Goal: Task Accomplishment & Management: Use online tool/utility

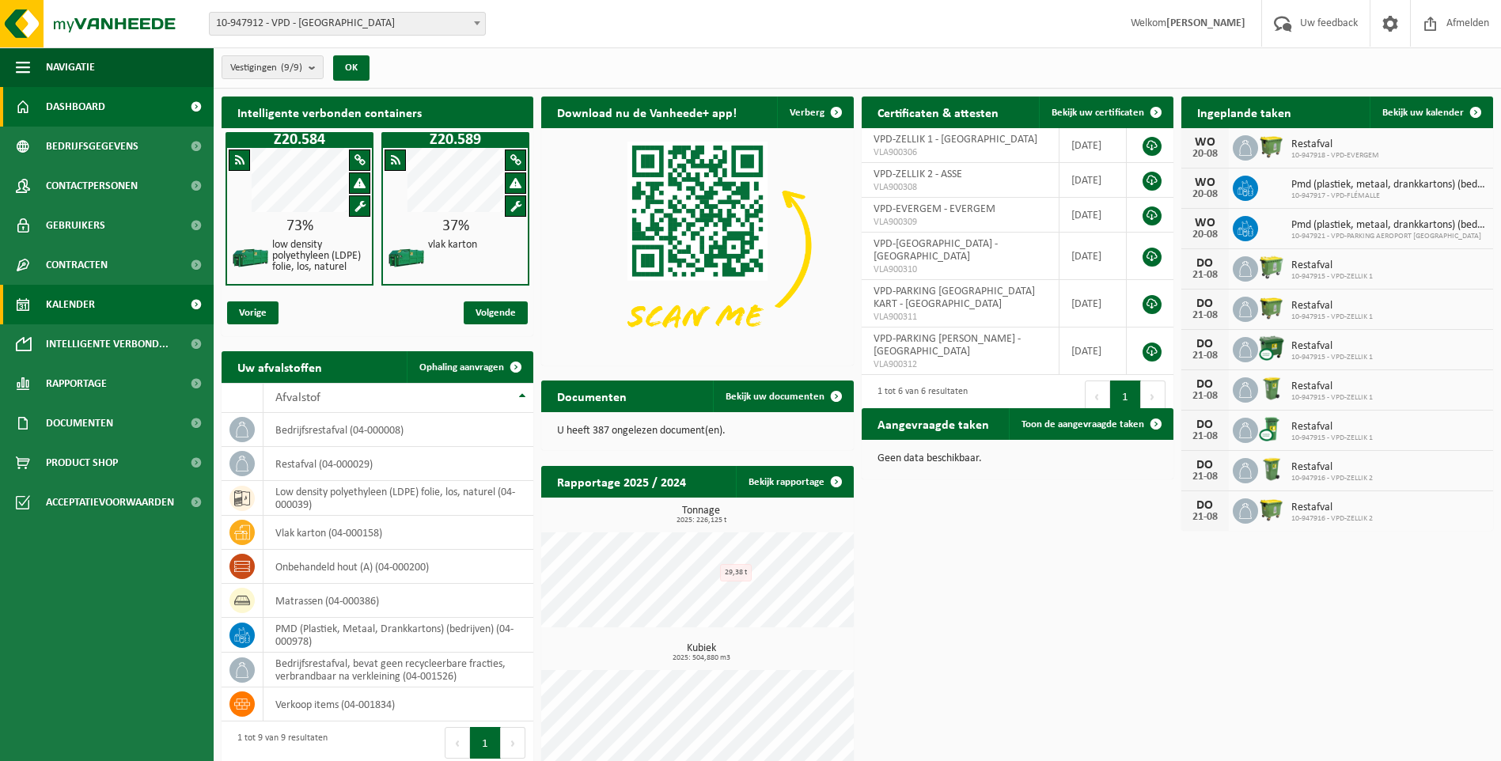
click at [86, 306] on span "Kalender" at bounding box center [70, 305] width 49 height 40
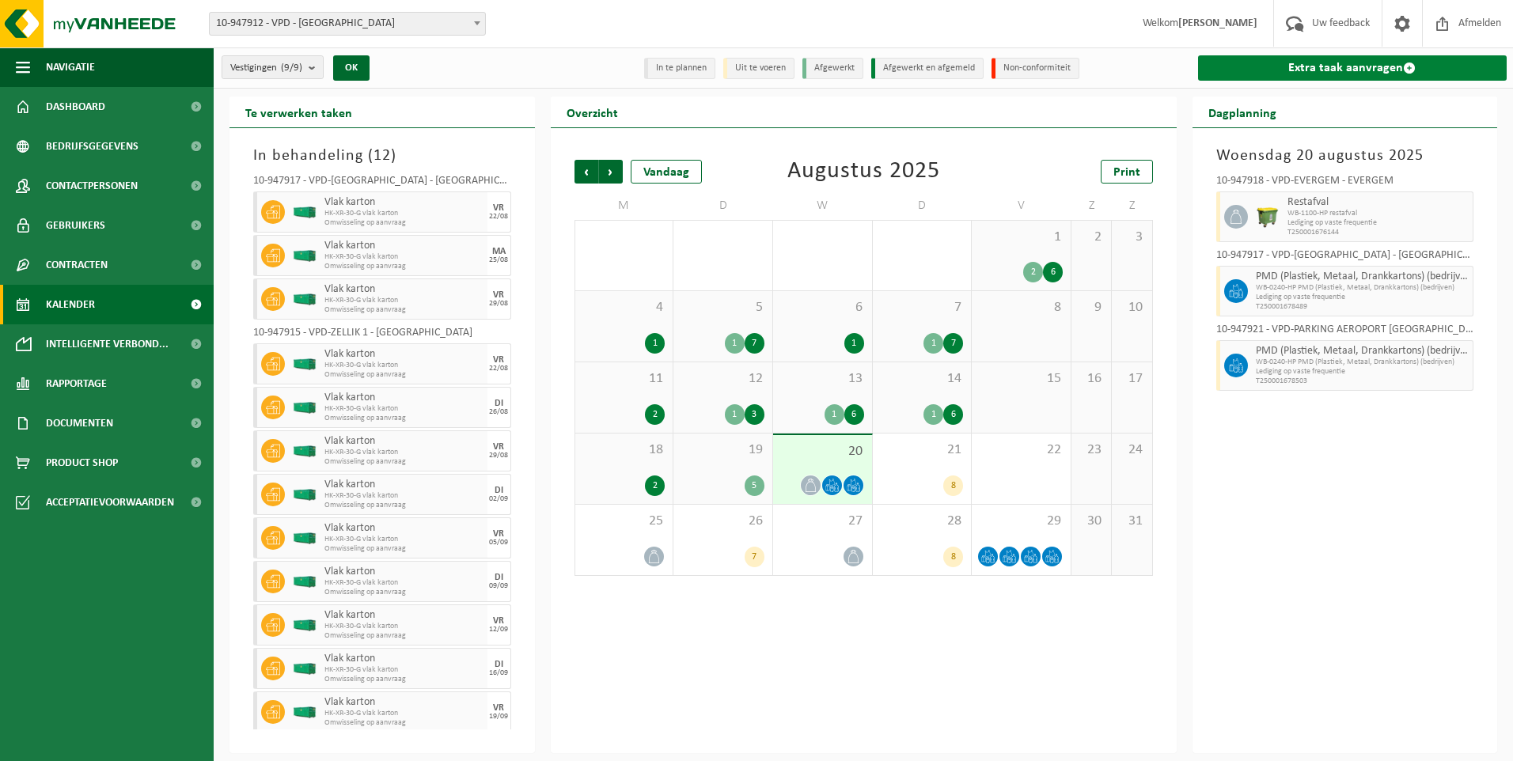
click at [1348, 64] on link "Extra taak aanvragen" at bounding box center [1352, 67] width 309 height 25
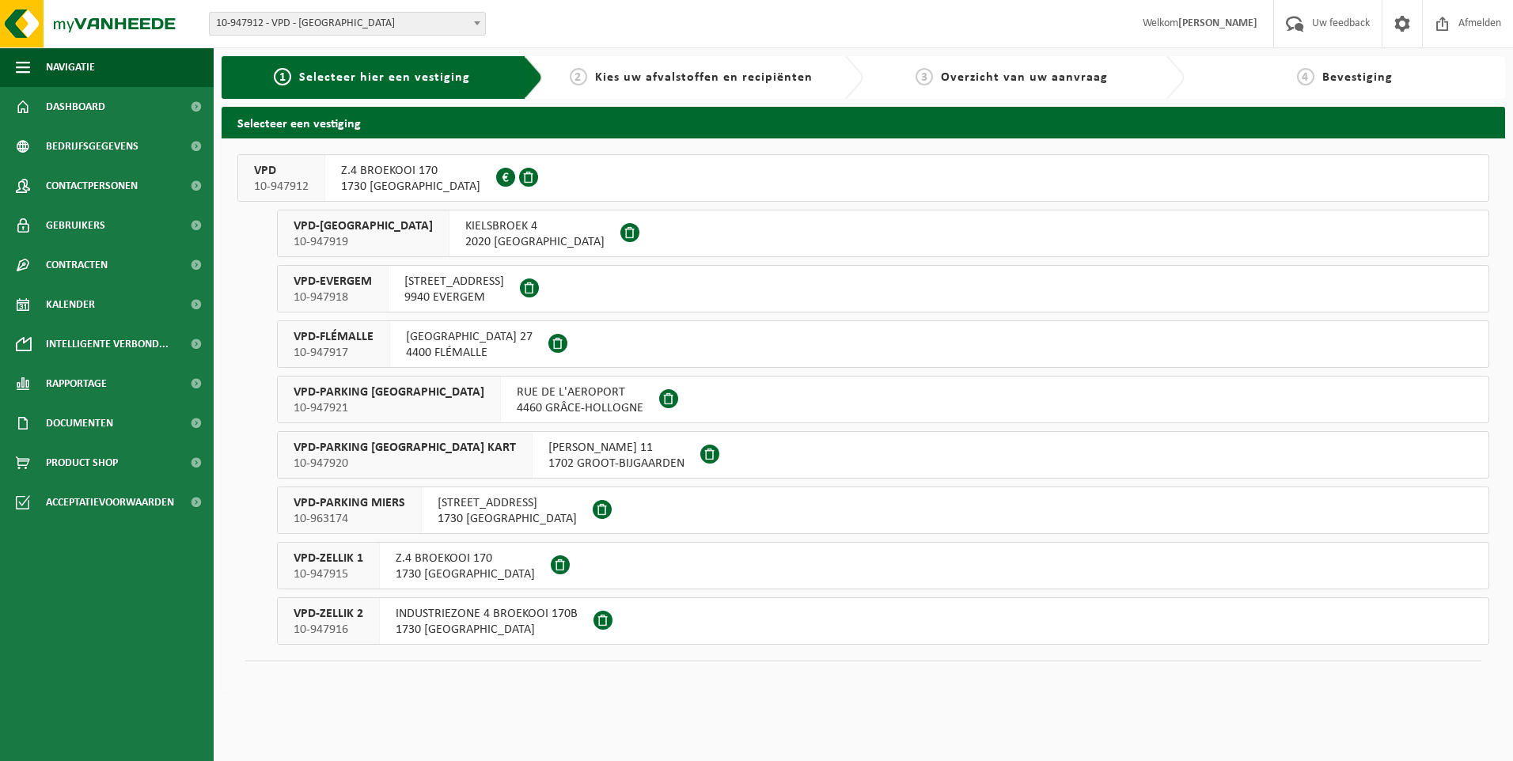
click at [336, 232] on span "VPD-ANTWERPEN" at bounding box center [363, 226] width 139 height 16
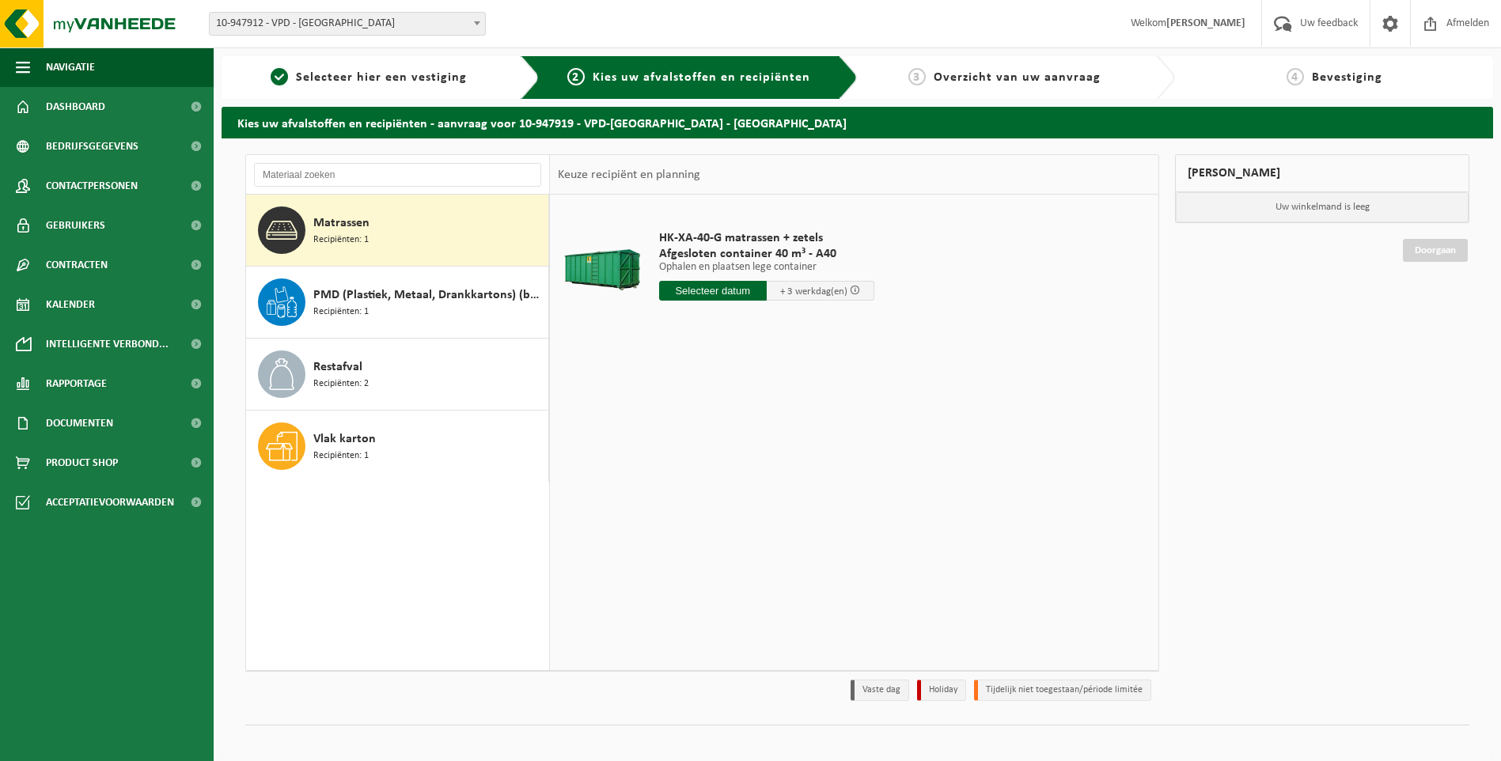
click at [366, 224] on span "Matrassen" at bounding box center [341, 223] width 56 height 19
click at [713, 296] on input "text" at bounding box center [713, 291] width 108 height 20
click at [784, 457] on div "22" at bounding box center [785, 456] width 28 height 25
type input "Van 2025-08-22"
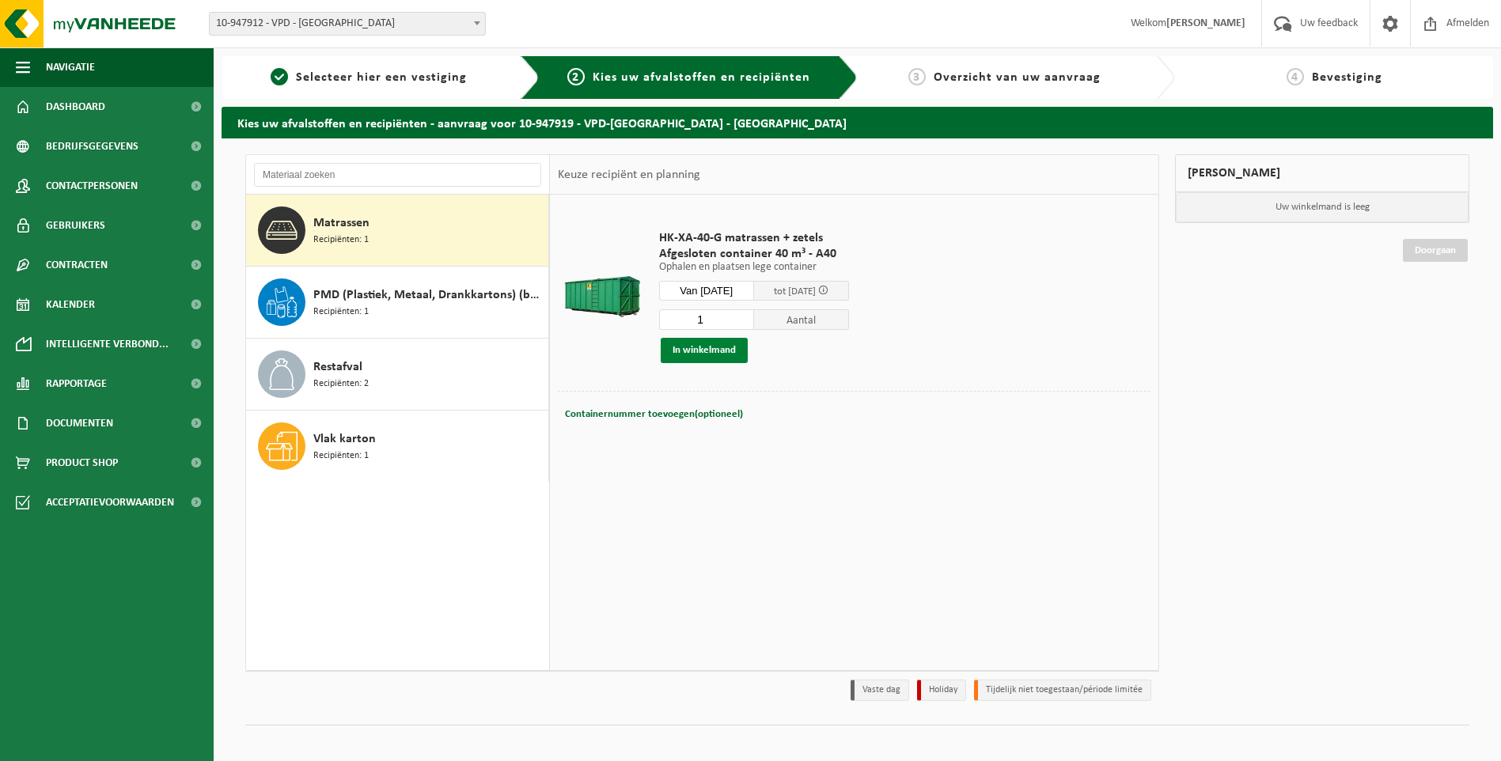
click at [719, 349] on button "In winkelmand" at bounding box center [704, 350] width 87 height 25
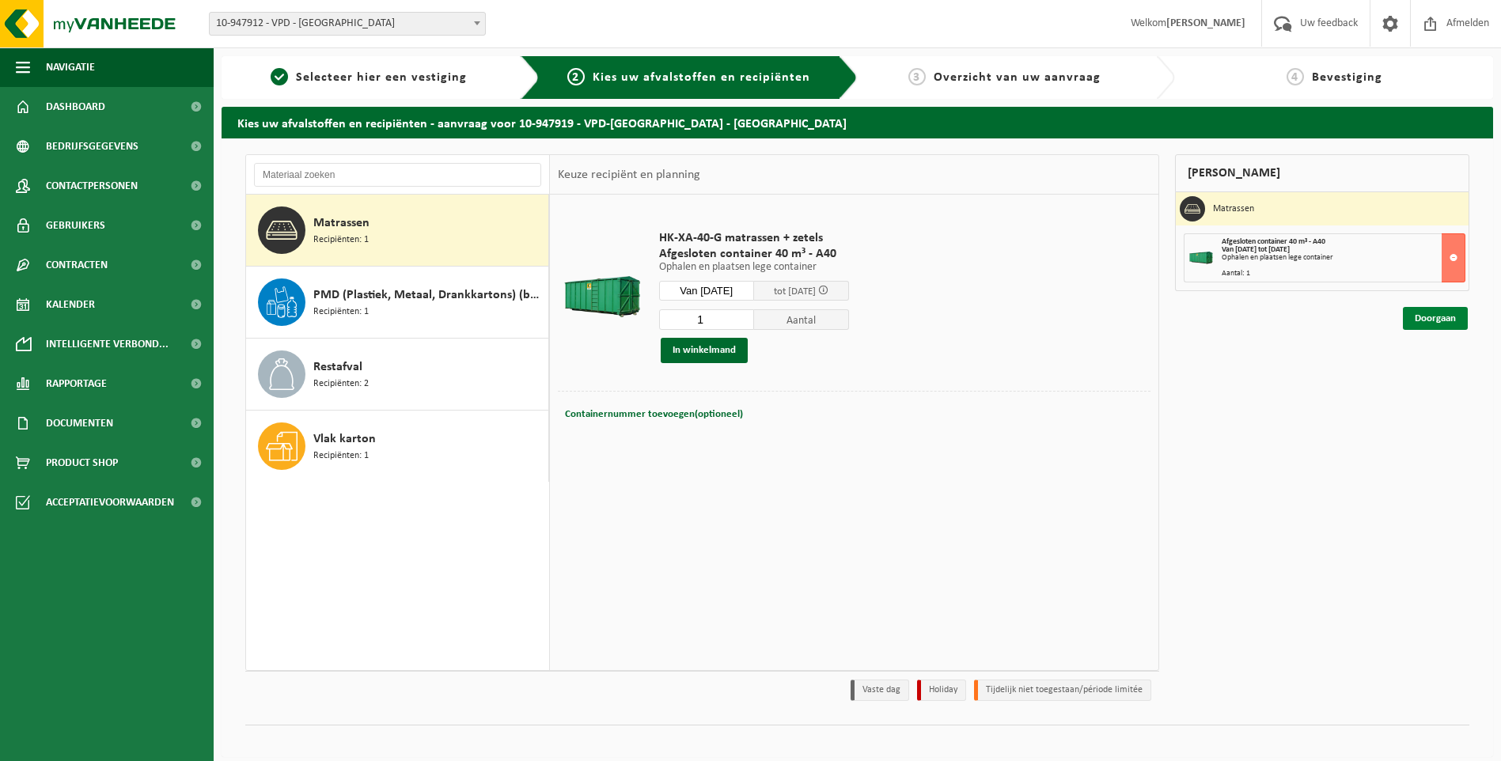
click at [1428, 317] on link "Doorgaan" at bounding box center [1435, 318] width 65 height 23
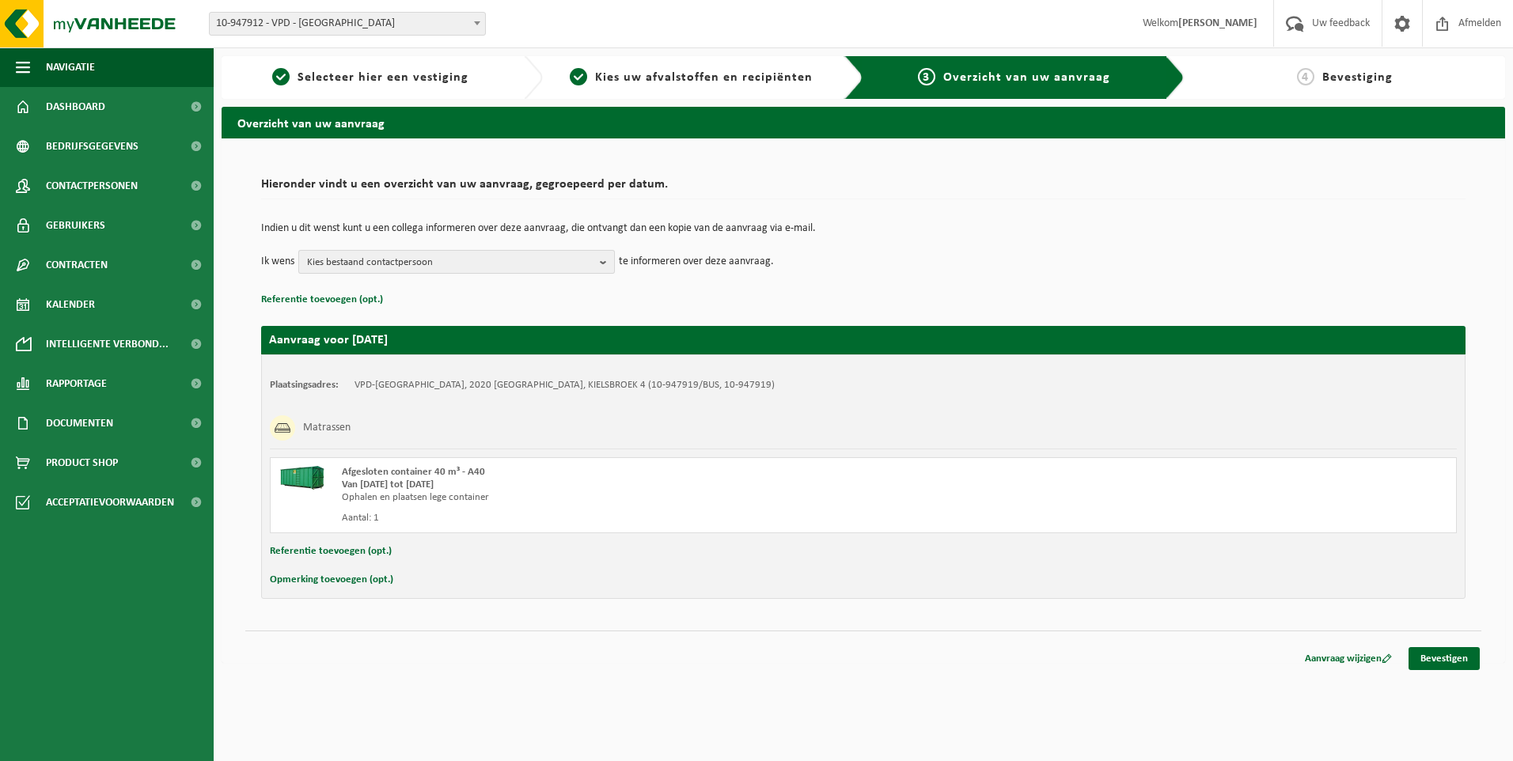
click at [601, 255] on b "button" at bounding box center [607, 262] width 14 height 22
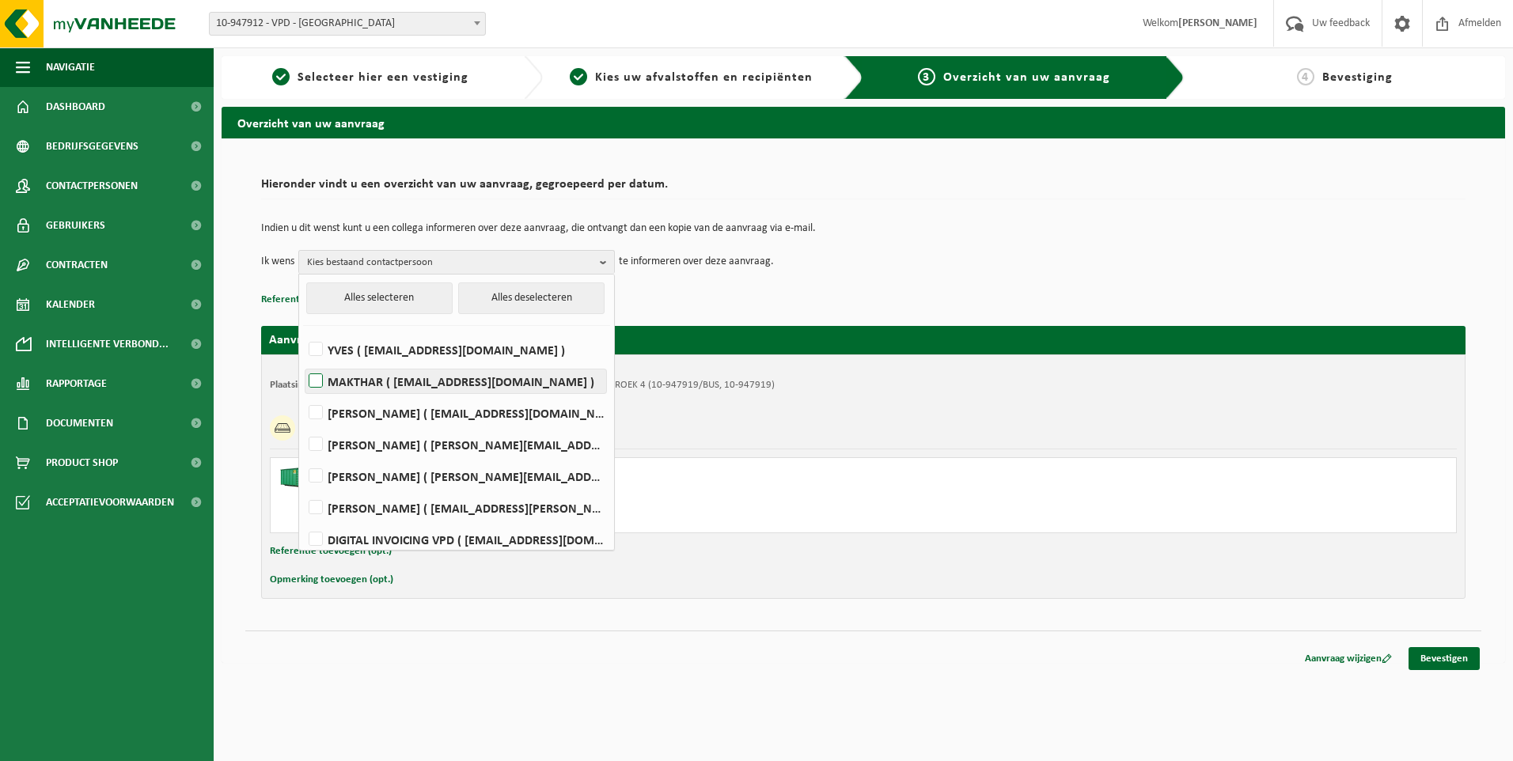
click at [453, 385] on label "MAKTHAR ( makthar@vpd.eu )" at bounding box center [455, 382] width 301 height 24
click at [303, 362] on input "MAKTHAR ( makthar@vpd.eu )" at bounding box center [302, 361] width 1 height 1
checkbox input "true"
click at [1161, 699] on html "Vestiging: 10-947912 - VPD - ASSE 10-947919 - VPD-ANTWERPEN - ANTWERPEN 10-9479…" at bounding box center [756, 380] width 1513 height 761
click at [1198, 680] on html "Vestiging: 10-947912 - VPD - ASSE 10-947919 - VPD-ANTWERPEN - ANTWERPEN 10-9479…" at bounding box center [756, 380] width 1513 height 761
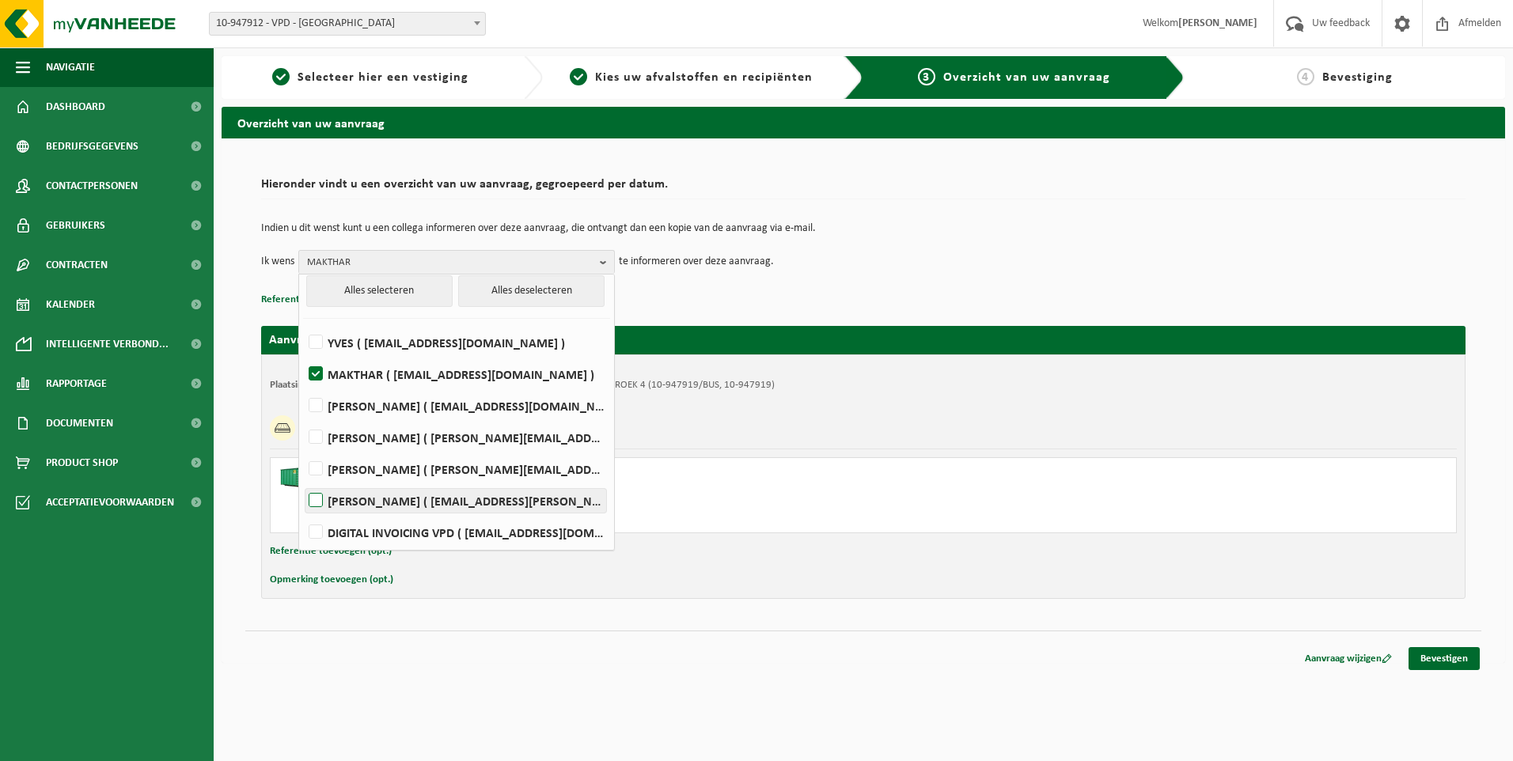
scroll to position [9, 0]
click at [917, 278] on div "Indien u dit wenst kunt u een collega informeren over deze aanvraag, die ontvan…" at bounding box center [863, 248] width 1204 height 82
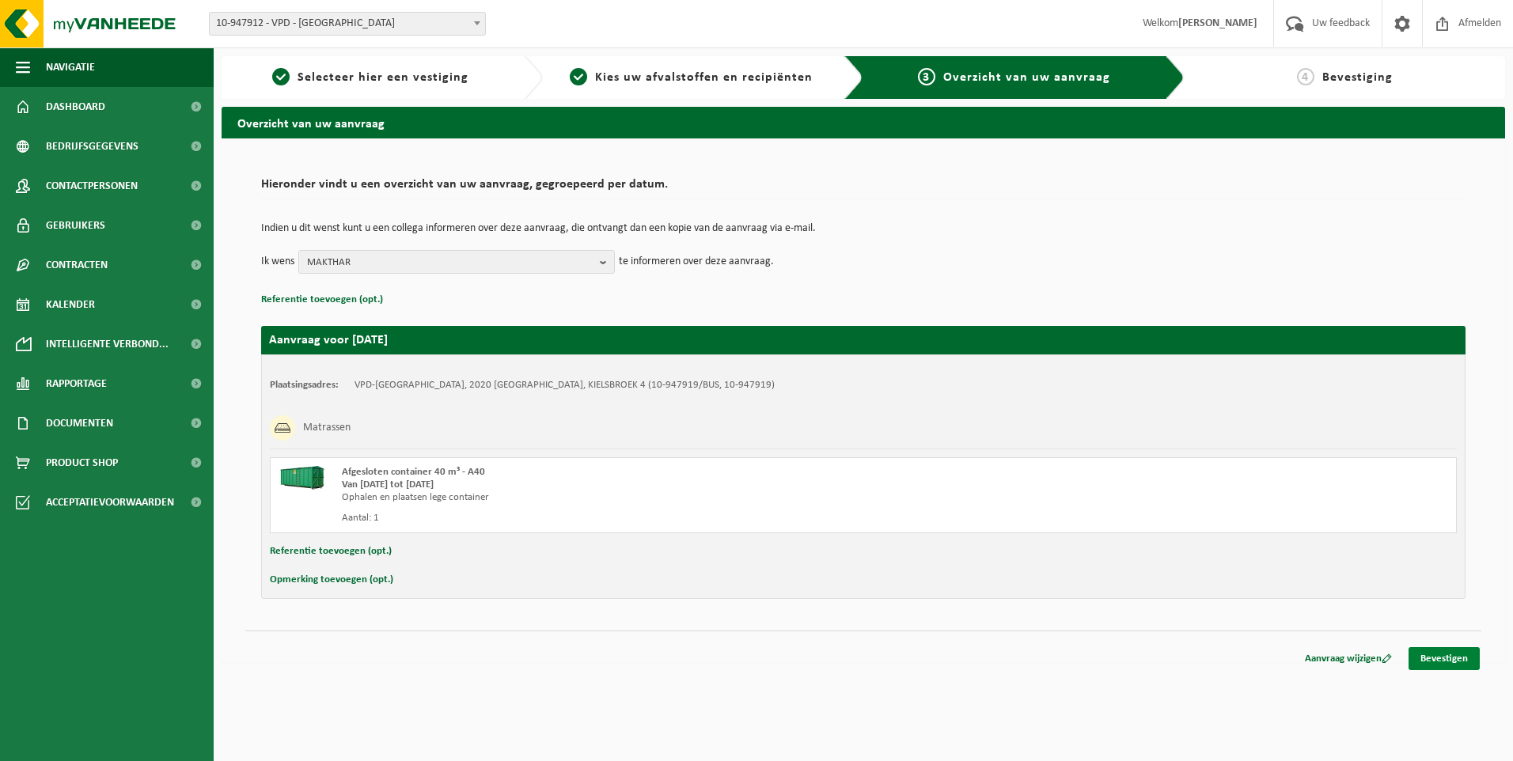
click at [1448, 658] on link "Bevestigen" at bounding box center [1443, 658] width 71 height 23
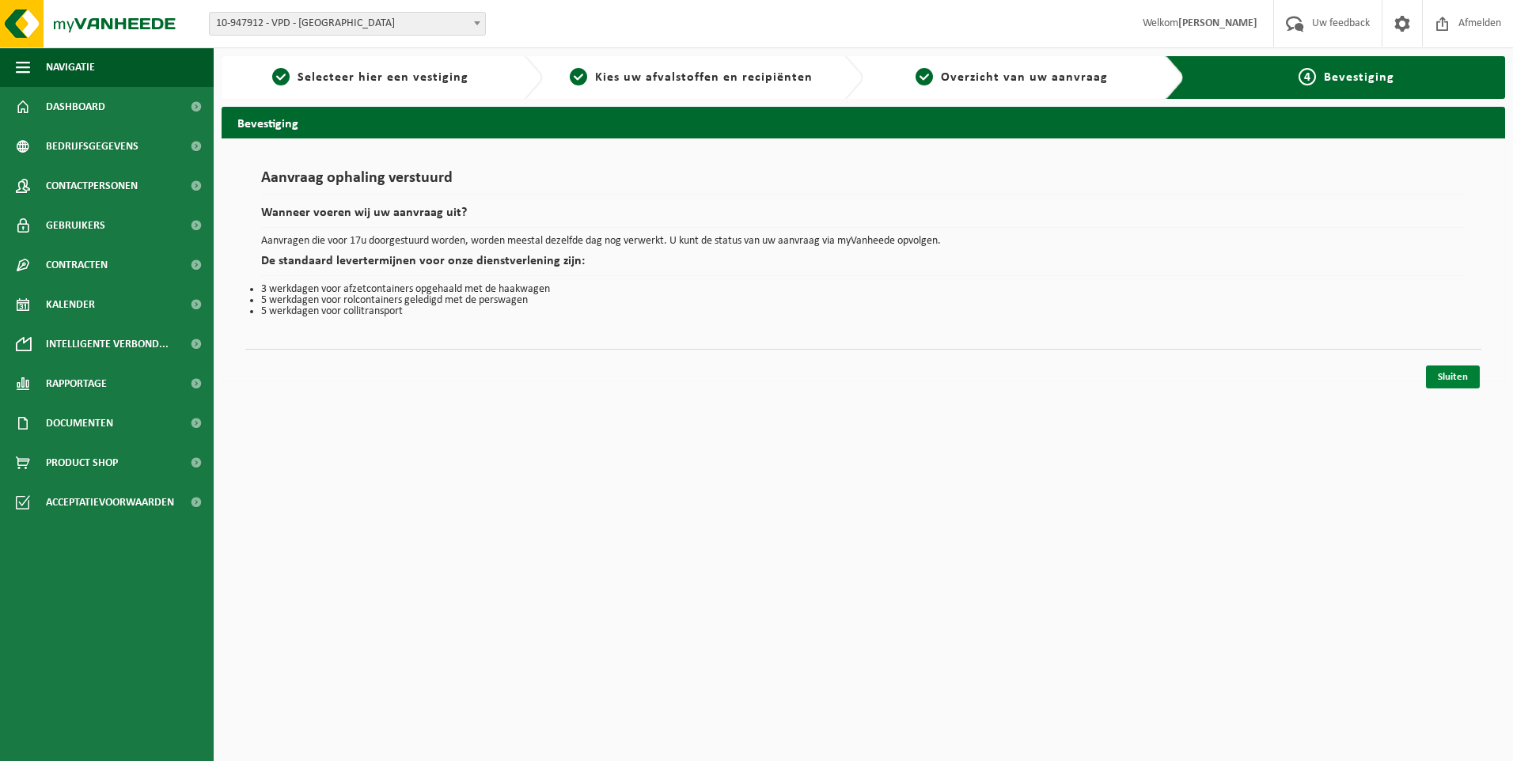
click at [1451, 377] on link "Sluiten" at bounding box center [1453, 377] width 54 height 23
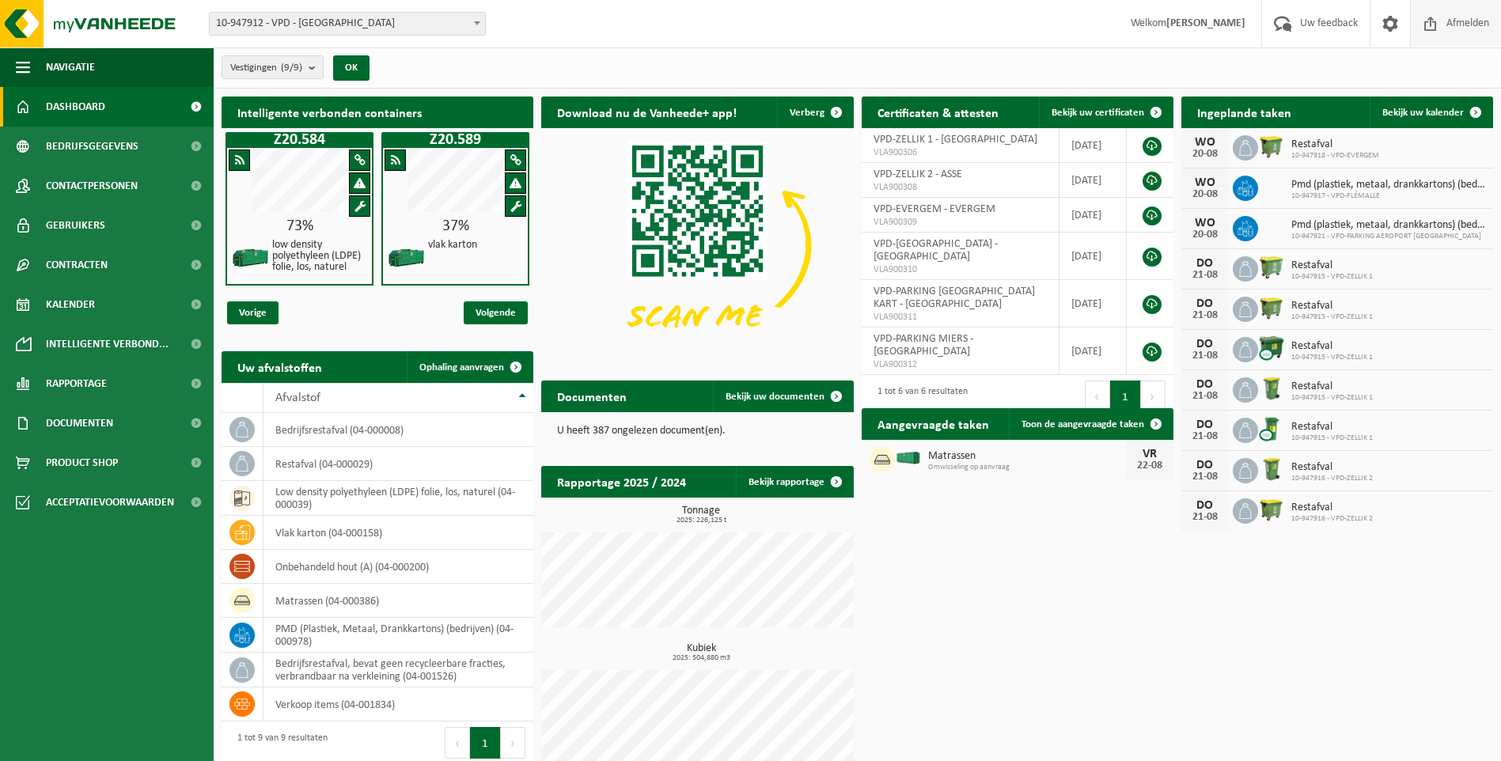
drag, startPoint x: 1469, startPoint y: 27, endPoint x: 1419, endPoint y: 38, distance: 51.1
click at [1469, 27] on span "Afmelden" at bounding box center [1467, 23] width 51 height 47
